Goal: Task Accomplishment & Management: Manage account settings

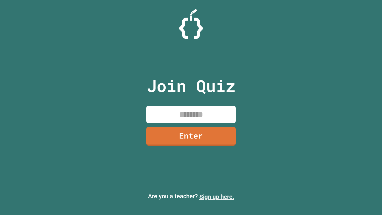
click at [214, 197] on link "Sign up here." at bounding box center [216, 196] width 35 height 7
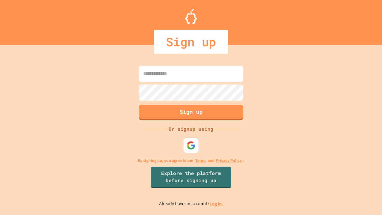
click at [217, 204] on link "Log in." at bounding box center [217, 204] width 14 height 6
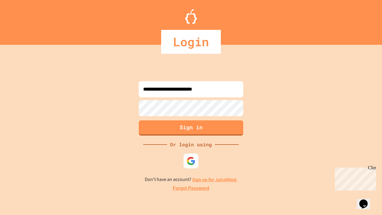
type input "**********"
